Goal: Information Seeking & Learning: Learn about a topic

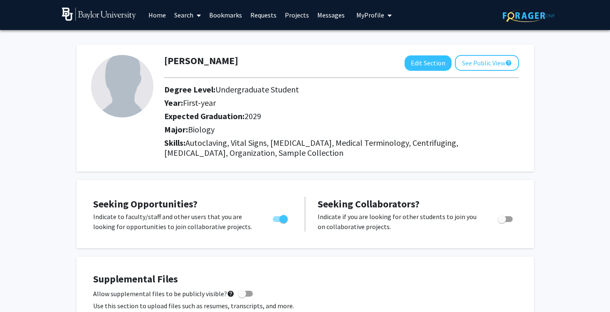
click at [188, 20] on link "Search" at bounding box center [187, 14] width 35 height 29
click at [186, 38] on span "Faculty/Staff" at bounding box center [200, 38] width 61 height 17
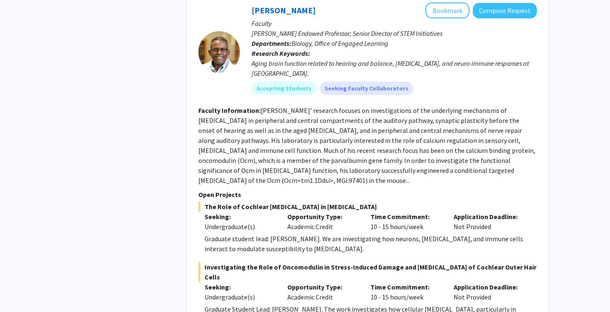
scroll to position [1552, 0]
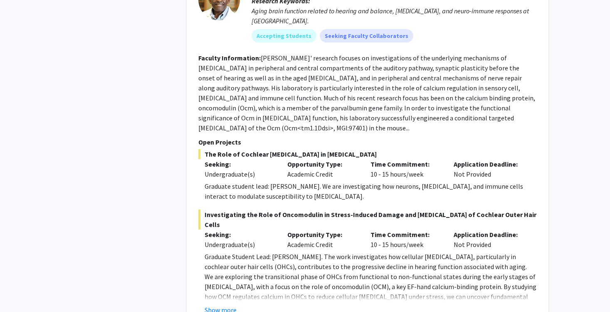
click at [220, 181] on p "Graduate student lead: [PERSON_NAME]. We are investigating how neurons, [MEDICA…" at bounding box center [371, 191] width 332 height 20
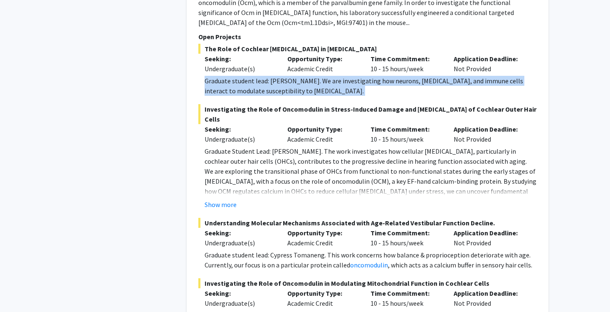
scroll to position [1658, 0]
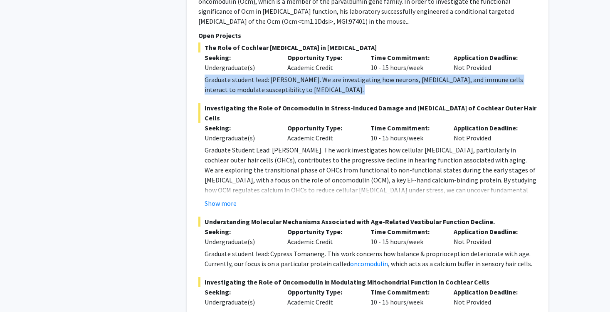
click at [234, 248] on p "Graduate student lead: Cypress Tomaneng. This work concerns how balance & propr…" at bounding box center [371, 258] width 332 height 20
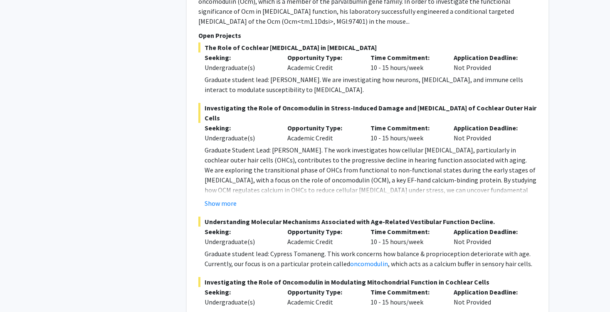
click at [234, 248] on p "Graduate student lead: Cypress Tomaneng. This work concerns how balance & propr…" at bounding box center [371, 258] width 332 height 20
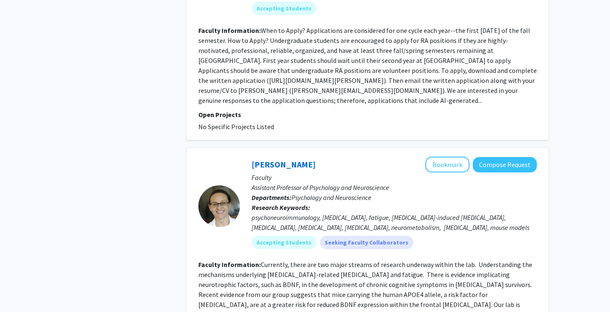
scroll to position [2704, 0]
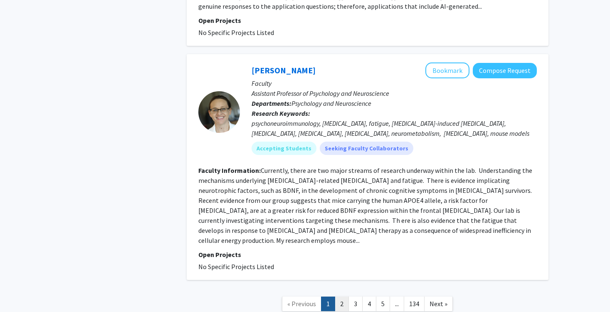
click at [340, 296] on link "2" at bounding box center [342, 303] width 14 height 15
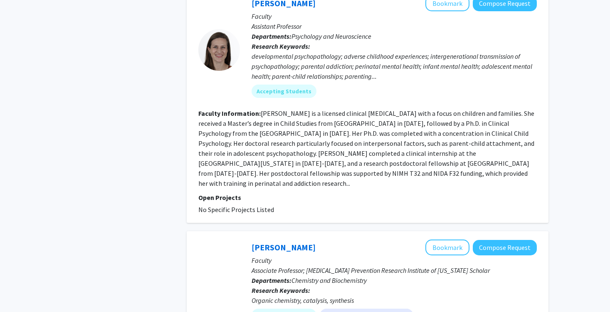
scroll to position [1935, 0]
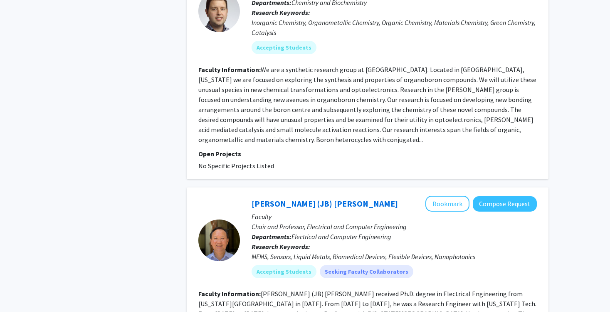
scroll to position [2068, 0]
